Goal: Navigation & Orientation: Find specific page/section

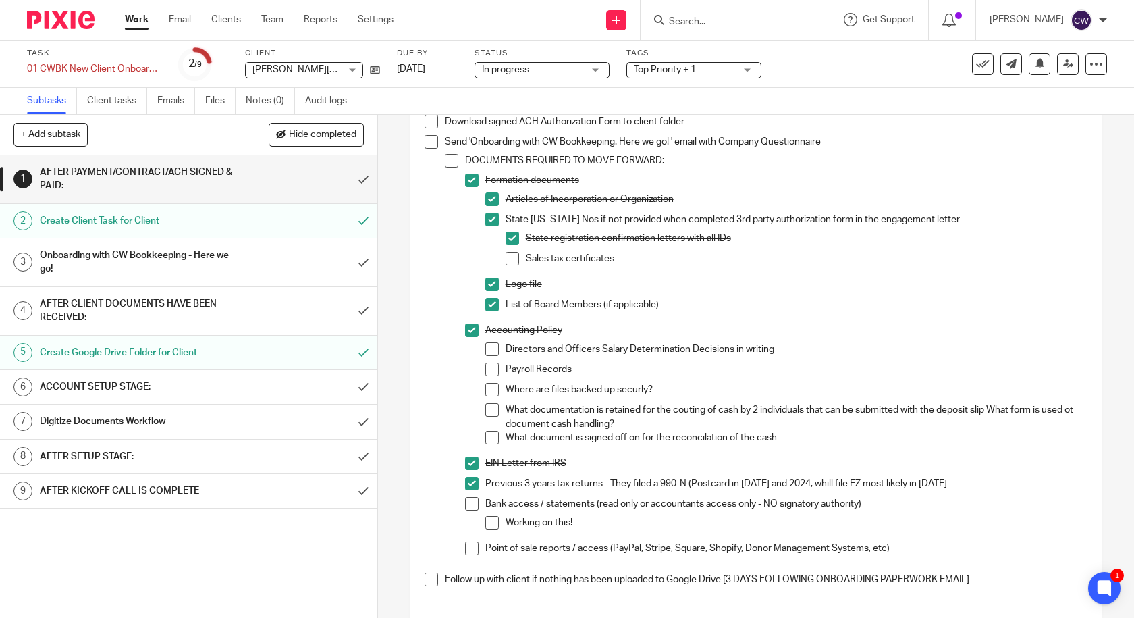
scroll to position [225, 0]
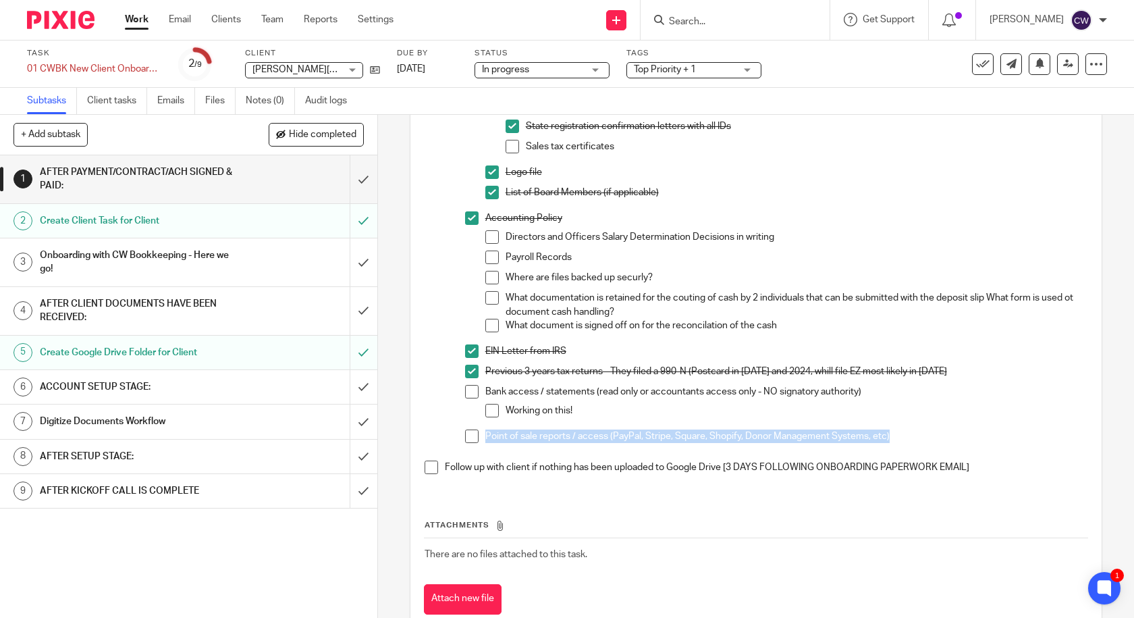
drag, startPoint x: 481, startPoint y: 436, endPoint x: 934, endPoint y: 448, distance: 452.5
click at [934, 448] on div "Point of sale reports / access (PayPal, Stripe, Square, Shopify, Donor Manageme…" at bounding box center [786, 439] width 603 height 20
copy p "Point of sale reports / access (PayPal, Stripe, Square, Shopify, Donor Manageme…"
click at [99, 348] on h1 "Create Google Drive Folder for Client" at bounding box center [139, 352] width 198 height 20
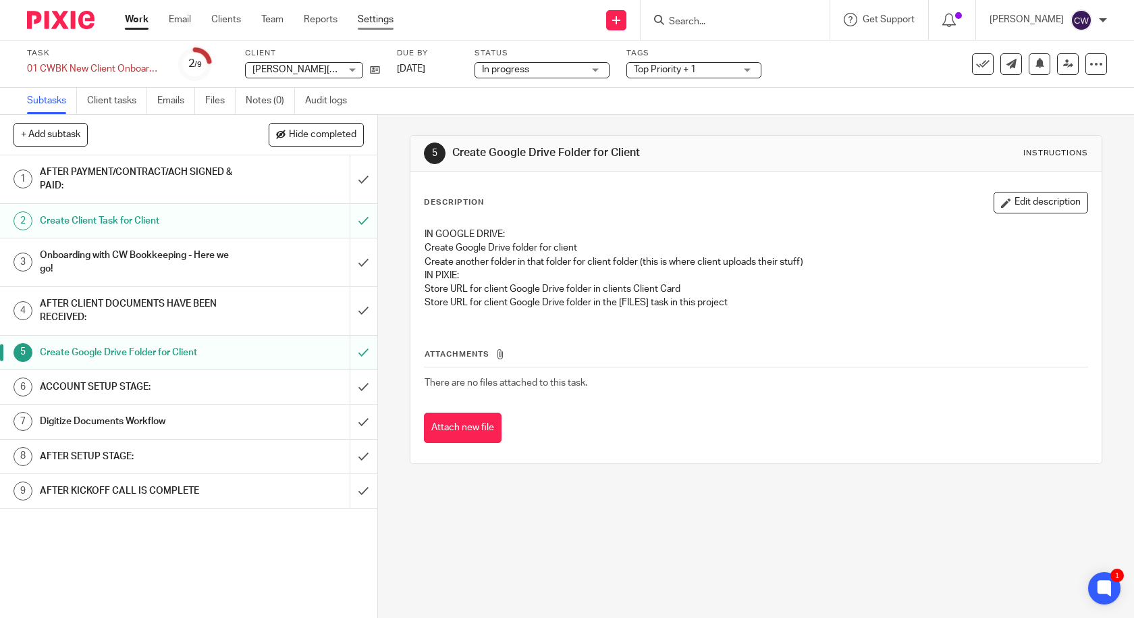
click at [393, 17] on link "Settings" at bounding box center [376, 20] width 36 height 14
